Goal: Task Accomplishment & Management: Use online tool/utility

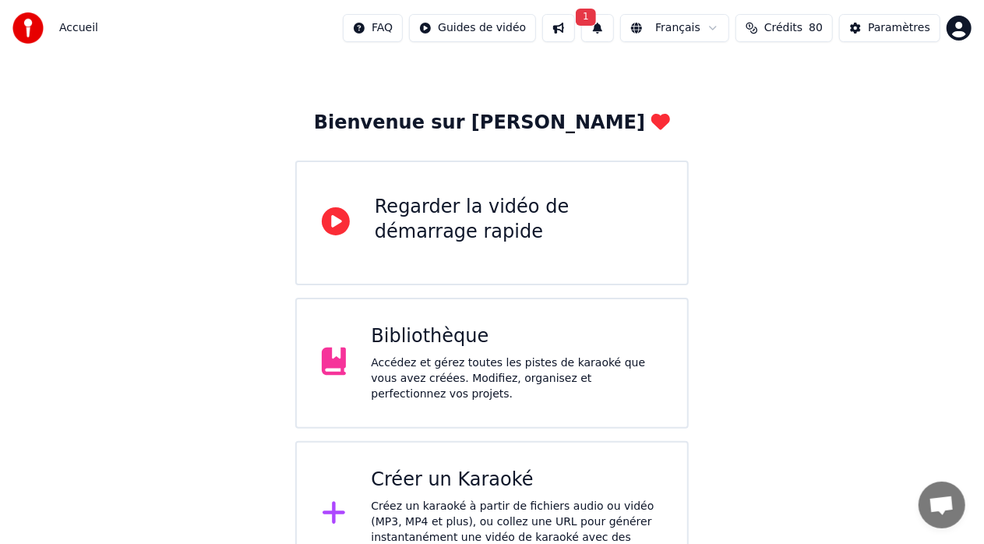
scroll to position [61, 0]
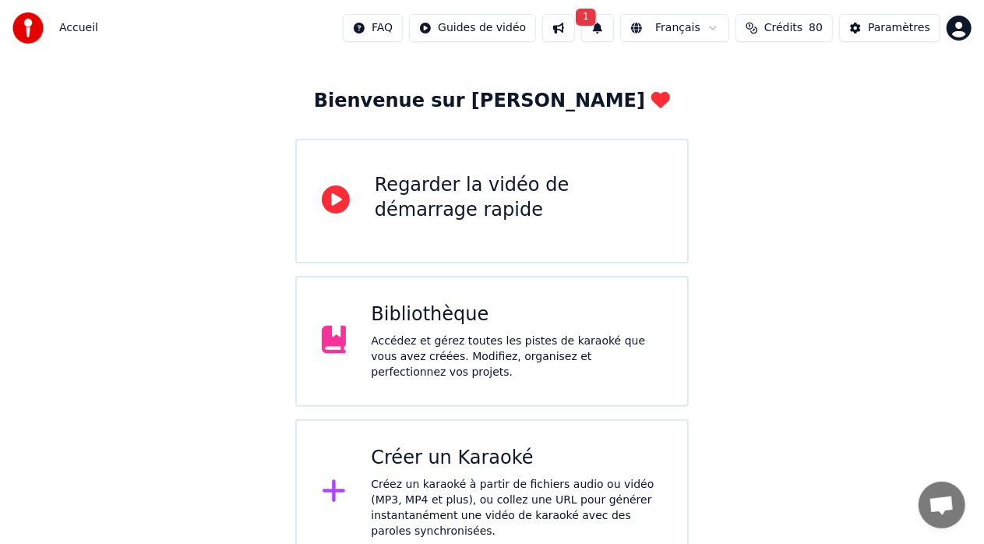
click at [463, 459] on div "Créer un Karaoké" at bounding box center [516, 457] width 291 height 25
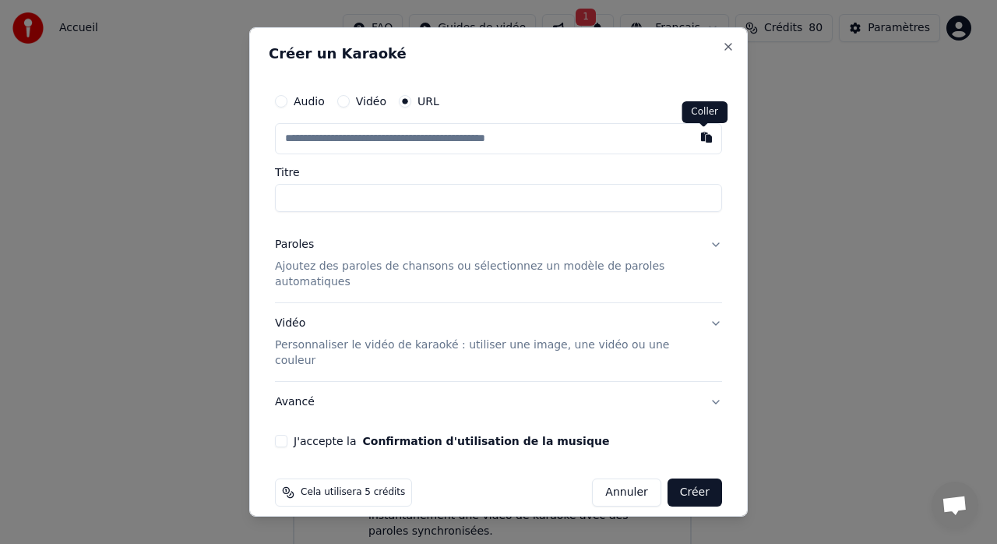
click at [699, 142] on button "button" at bounding box center [706, 137] width 31 height 28
type input "**********"
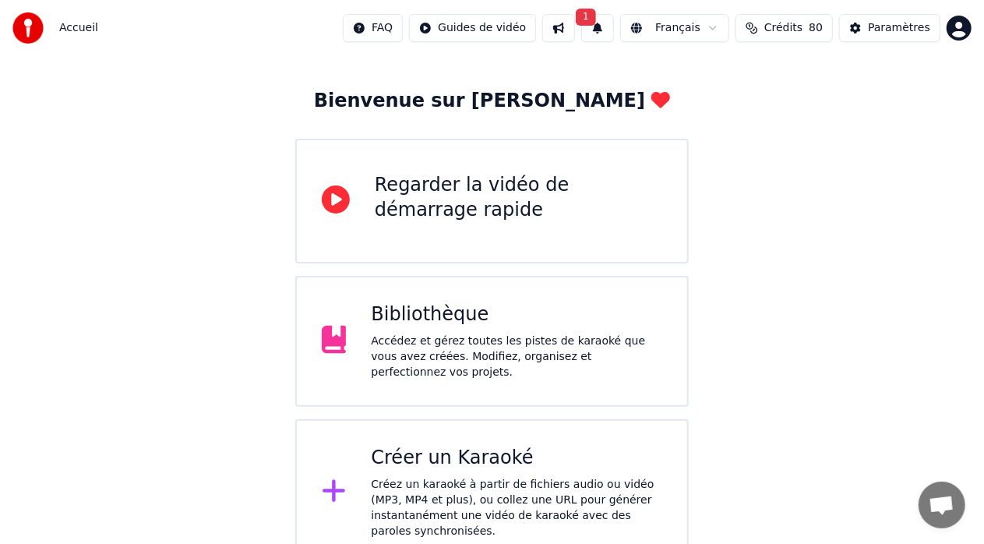
click at [419, 339] on div "Accédez et gérez toutes les pistes de karaoké que vous avez créées. Modifiez, o…" at bounding box center [516, 356] width 291 height 47
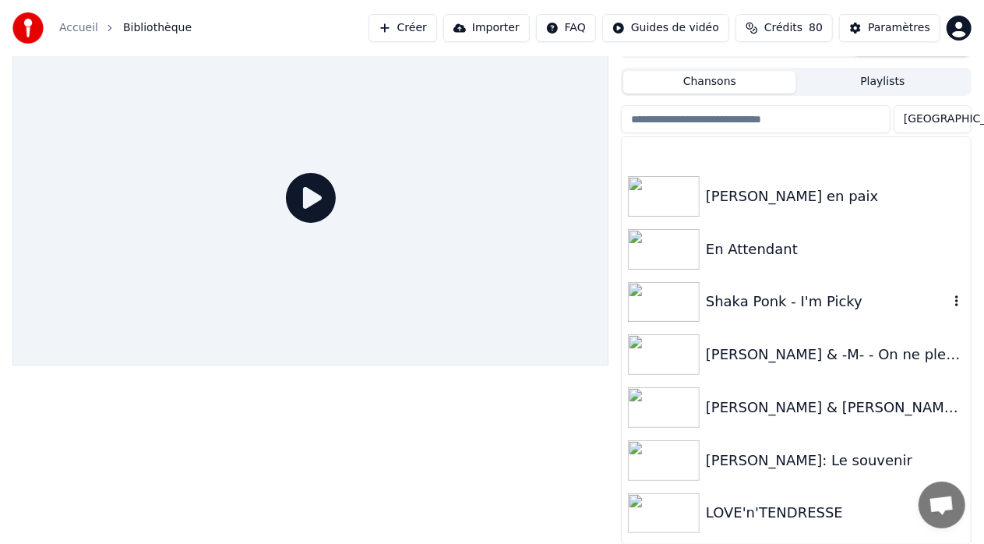
scroll to position [1090, 0]
